Goal: Information Seeking & Learning: Learn about a topic

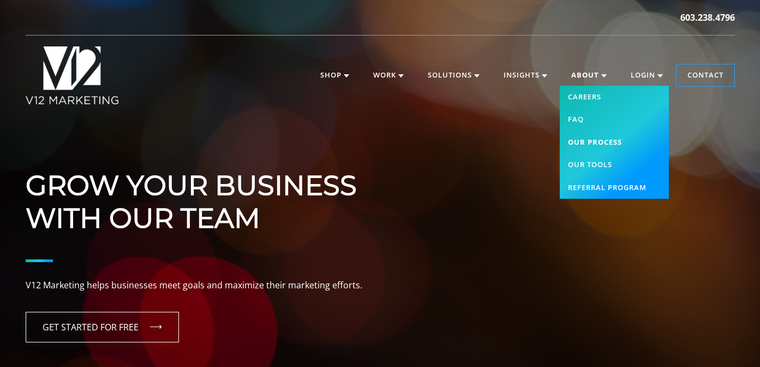
click at [593, 140] on link "Our Process" at bounding box center [614, 142] width 109 height 23
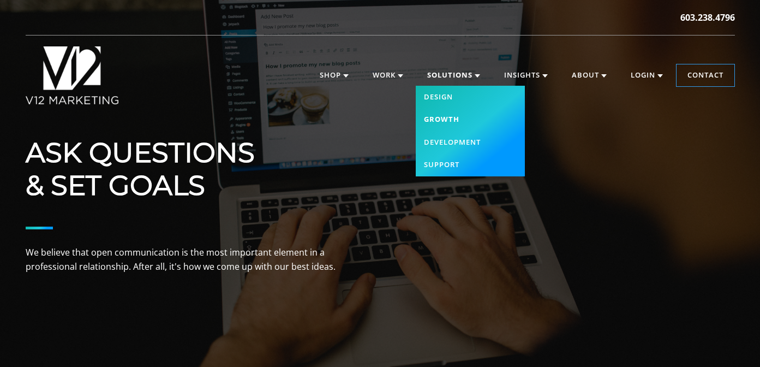
click at [445, 117] on link "Growth" at bounding box center [470, 119] width 109 height 23
